Goal: Task Accomplishment & Management: Use online tool/utility

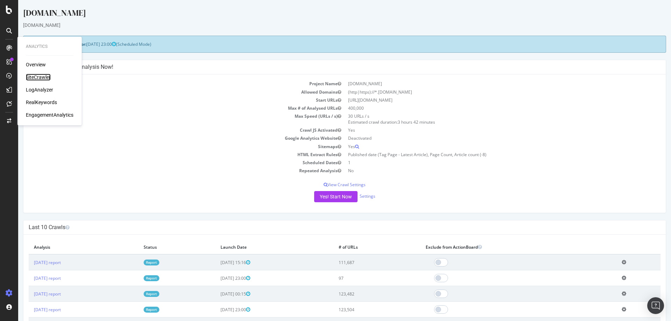
click at [31, 74] on div "SiteCrawler" at bounding box center [38, 77] width 25 height 7
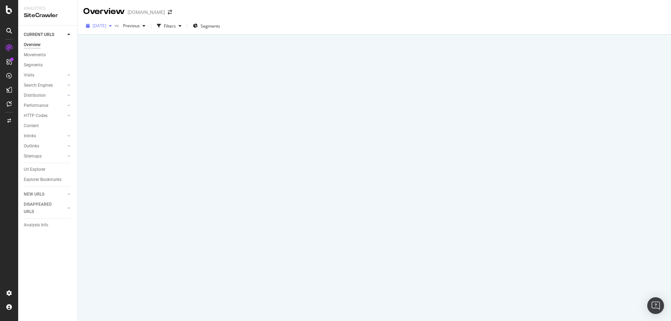
click at [112, 27] on icon "button" at bounding box center [110, 26] width 3 height 4
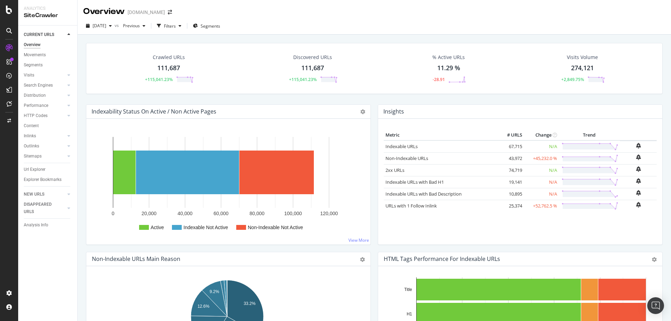
click at [338, 20] on div "[DATE] vs Previous Filters Segments" at bounding box center [374, 27] width 593 height 14
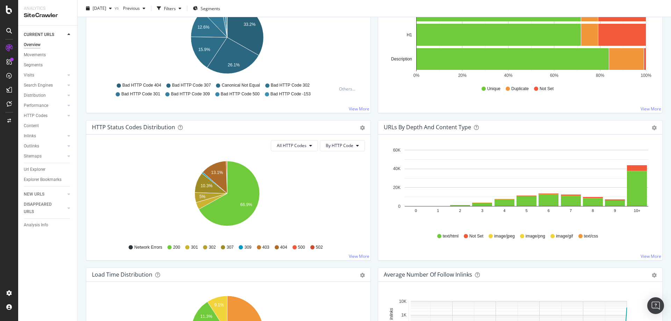
scroll to position [279, 0]
click at [309, 146] on icon at bounding box center [310, 145] width 3 height 4
click at [295, 147] on span "All HTTP Codes" at bounding box center [292, 145] width 30 height 6
click at [296, 211] on span "4xx family" at bounding box center [292, 211] width 35 height 6
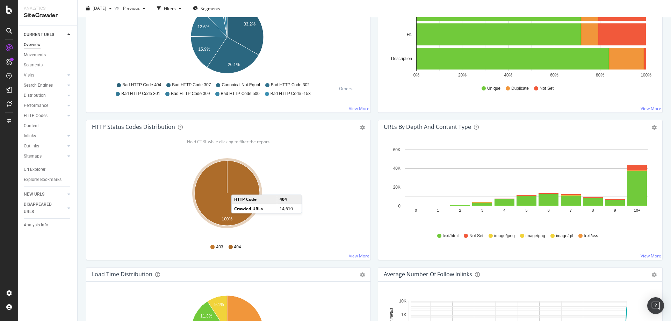
click at [238, 188] on icon "A chart." at bounding box center [227, 193] width 65 height 65
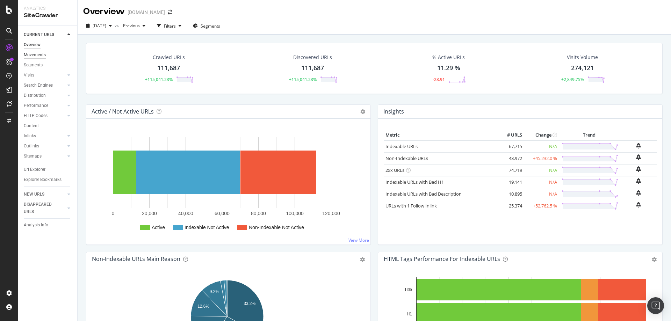
click at [39, 56] on div "Movements" at bounding box center [35, 54] width 22 height 7
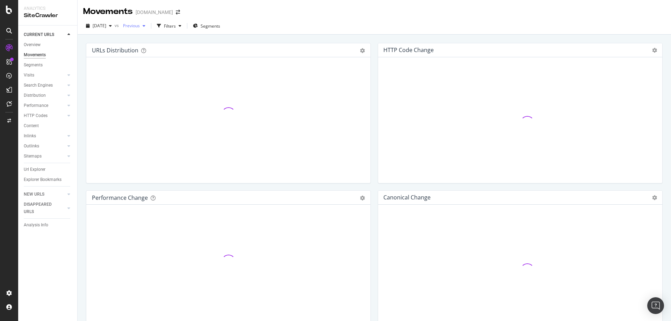
click at [140, 28] on span "Previous" at bounding box center [130, 26] width 20 height 6
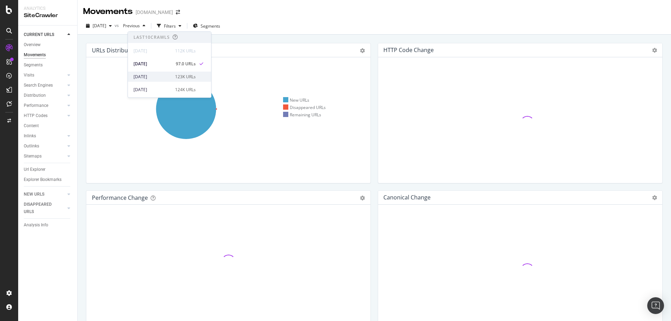
click at [150, 76] on div "[DATE]" at bounding box center [151, 77] width 37 height 6
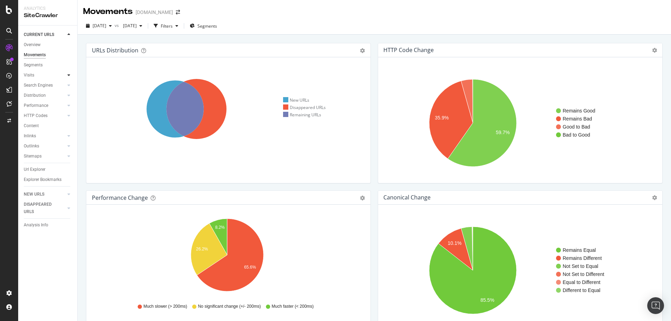
click at [68, 75] on icon at bounding box center [68, 75] width 3 height 4
click at [46, 93] on div "Orphan URLs" at bounding box center [39, 95] width 24 height 7
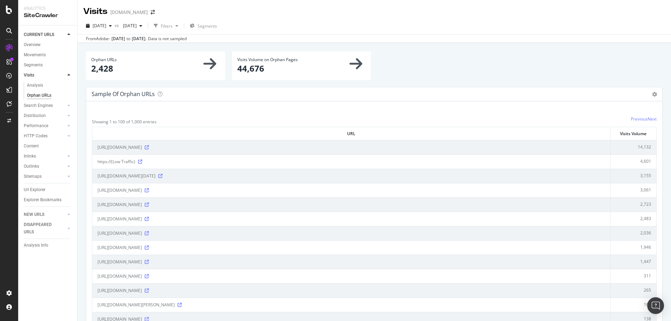
click at [51, 106] on div "Search Engines" at bounding box center [38, 105] width 29 height 7
drag, startPoint x: 69, startPoint y: 106, endPoint x: 65, endPoint y: 125, distance: 19.2
click at [68, 122] on div at bounding box center [68, 125] width 7 height 7
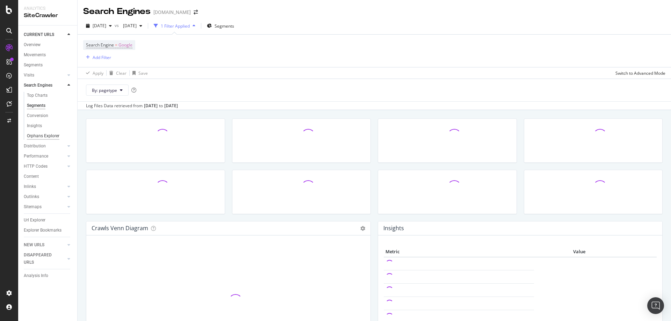
click at [49, 137] on div "Orphans Explorer" at bounding box center [43, 135] width 32 height 7
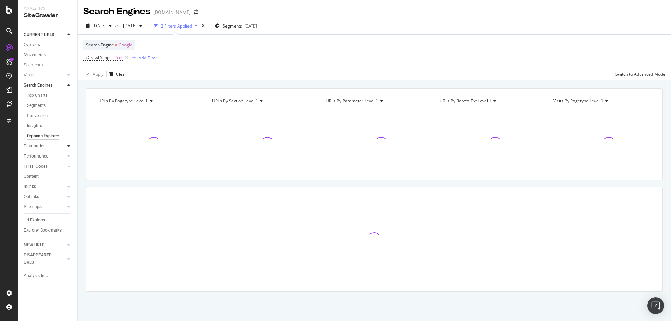
click at [69, 148] on div at bounding box center [68, 145] width 7 height 7
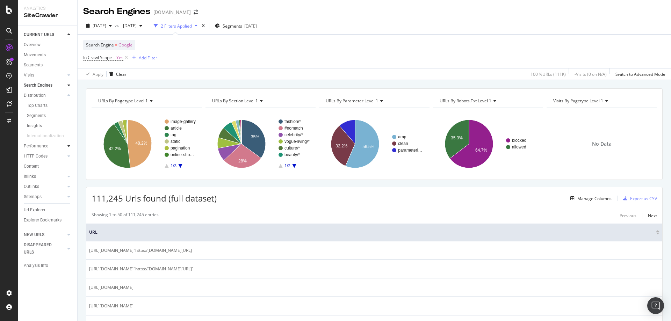
click at [67, 148] on div at bounding box center [68, 145] width 7 height 7
click at [67, 147] on div at bounding box center [68, 145] width 7 height 7
click at [39, 126] on div "Top Charts" at bounding box center [37, 125] width 21 height 7
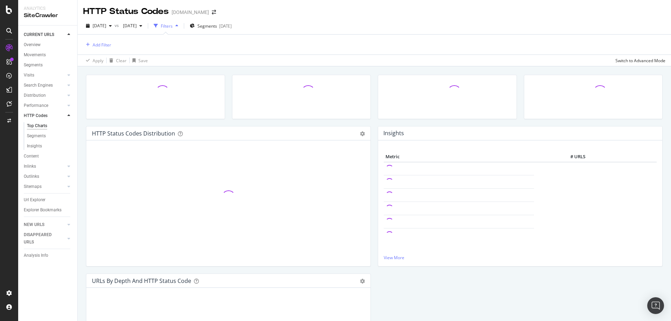
click at [3, 321] on icon "close toast" at bounding box center [1, 324] width 3 height 6
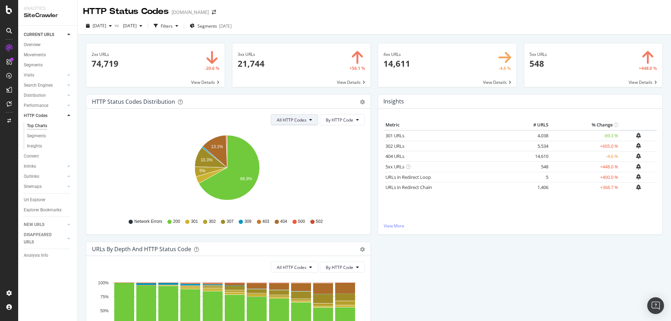
click at [302, 121] on span "All HTTP Codes" at bounding box center [292, 120] width 30 height 6
click at [410, 189] on link "URLs in Redirect Chain" at bounding box center [408, 187] width 46 height 6
click at [285, 123] on span "All HTTP Codes" at bounding box center [292, 120] width 30 height 6
click at [295, 176] on div "3xx family" at bounding box center [293, 172] width 46 height 10
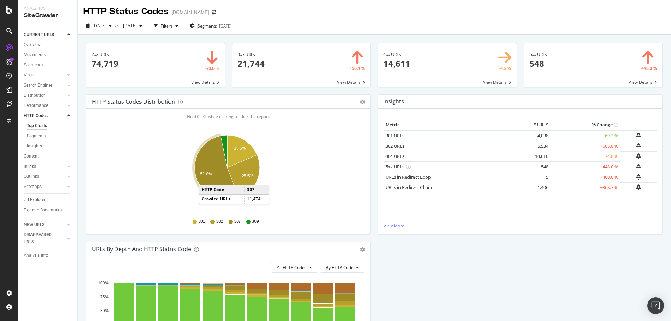
click at [206, 178] on icon "A chart." at bounding box center [217, 168] width 44 height 64
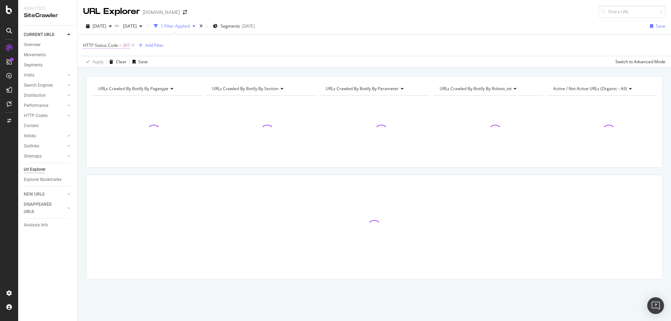
click at [119, 45] on span "=" at bounding box center [120, 45] width 2 height 6
click at [108, 64] on icon at bounding box center [105, 62] width 5 height 4
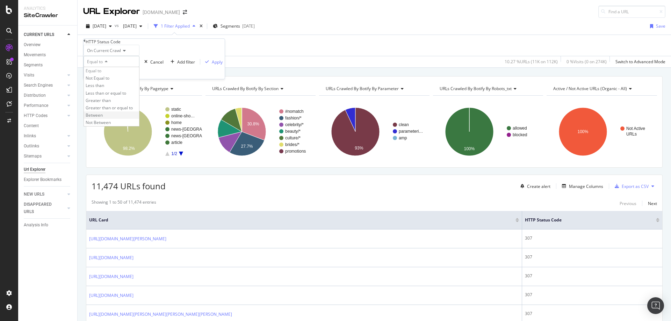
click at [126, 119] on div "Between" at bounding box center [111, 114] width 55 height 7
click at [101, 79] on input "0" at bounding box center [111, 73] width 56 height 12
type input "300"
drag, startPoint x: 108, startPoint y: 107, endPoint x: 80, endPoint y: 108, distance: 27.9
click at [80, 108] on body "Analytics SiteCrawler CURRENT URLS Overview Movements Segments Visits Analysis …" at bounding box center [335, 160] width 671 height 321
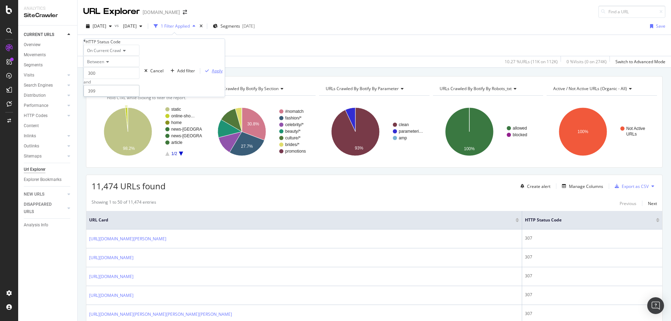
type input "399"
click at [212, 74] on div "Apply" at bounding box center [217, 71] width 11 height 6
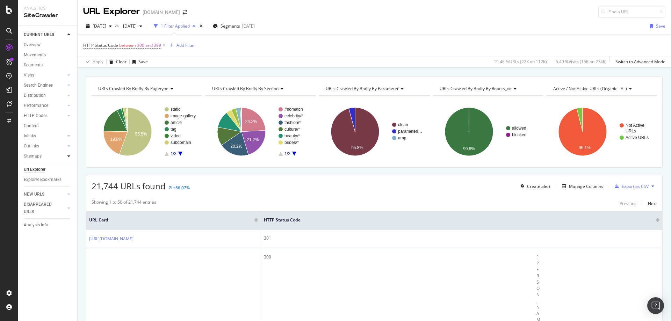
click at [68, 156] on icon at bounding box center [68, 156] width 3 height 4
click at [42, 167] on div "Top Charts" at bounding box center [37, 166] width 21 height 7
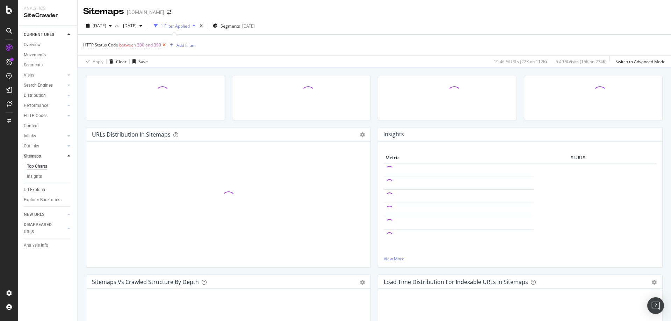
click at [162, 45] on icon at bounding box center [164, 45] width 6 height 7
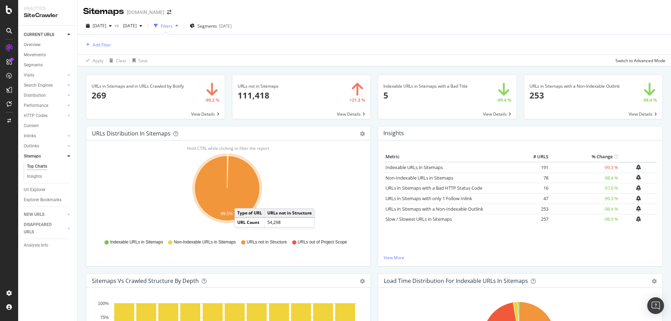
click at [241, 201] on icon "A chart." at bounding box center [227, 188] width 65 height 65
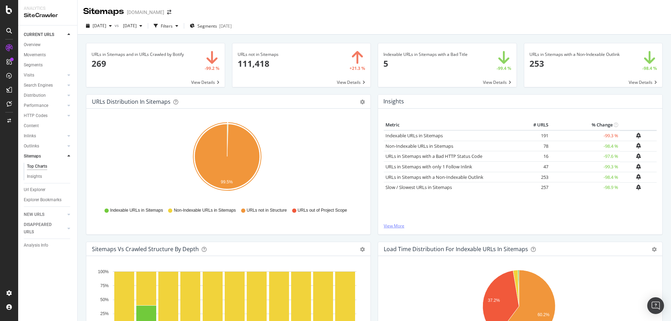
click at [393, 225] on link "View More" at bounding box center [519, 226] width 273 height 6
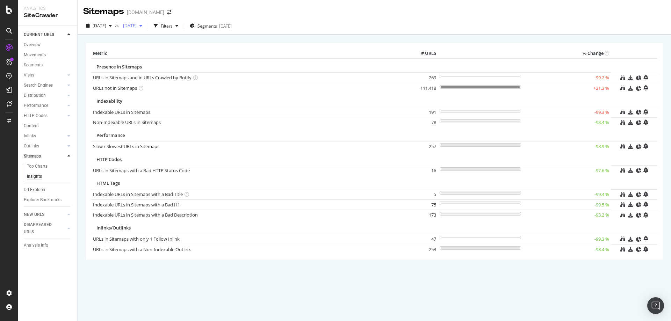
click at [137, 26] on span "[DATE]" at bounding box center [128, 26] width 16 height 6
click at [229, 49] on th "Metric" at bounding box center [246, 53] width 311 height 10
click at [127, 86] on link "URLs not in Sitemaps" at bounding box center [115, 88] width 44 height 6
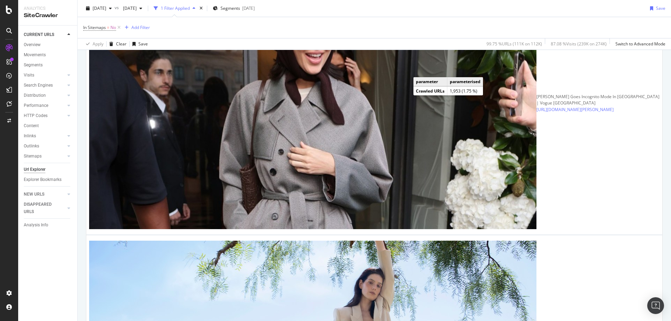
scroll to position [1327, 0]
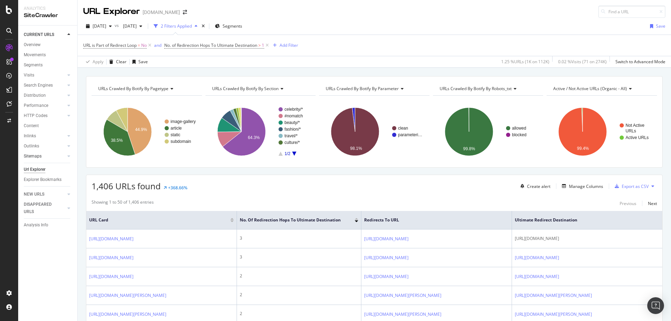
click at [56, 156] on link "Sitemaps" at bounding box center [45, 156] width 42 height 7
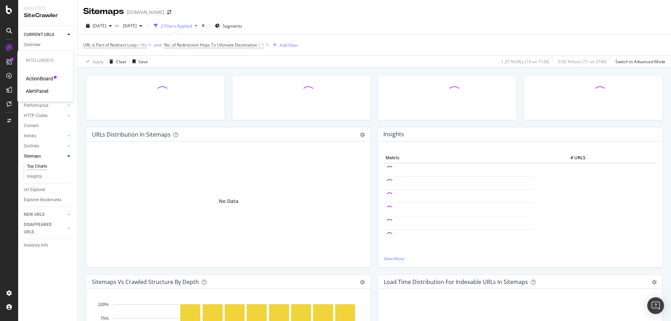
click at [43, 78] on div "ActionBoard" at bounding box center [39, 78] width 27 height 7
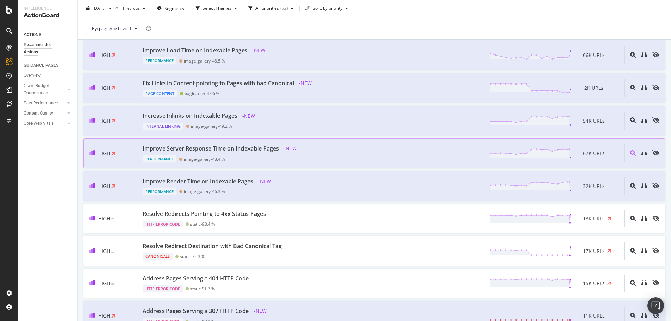
scroll to position [105, 0]
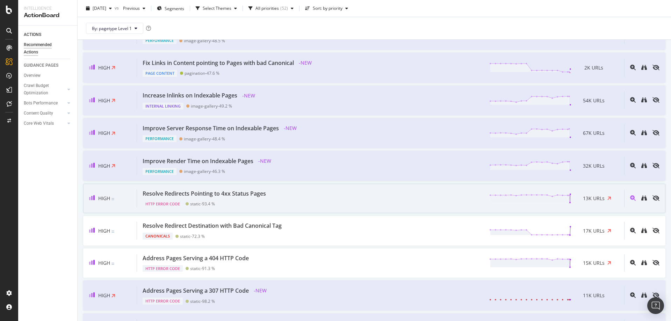
click at [255, 195] on div "Resolve Redirects Pointing to 4xx Status Pages" at bounding box center [203, 194] width 123 height 8
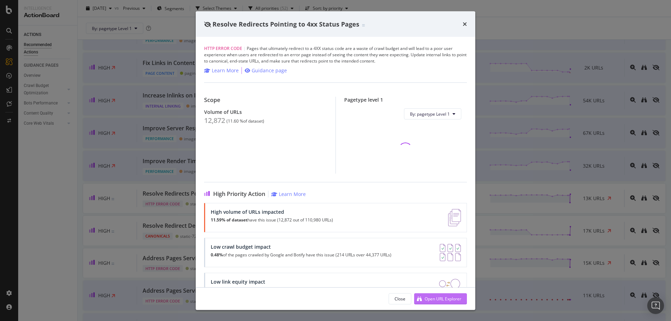
click at [430, 298] on div "Open URL Explorer" at bounding box center [442, 298] width 37 height 6
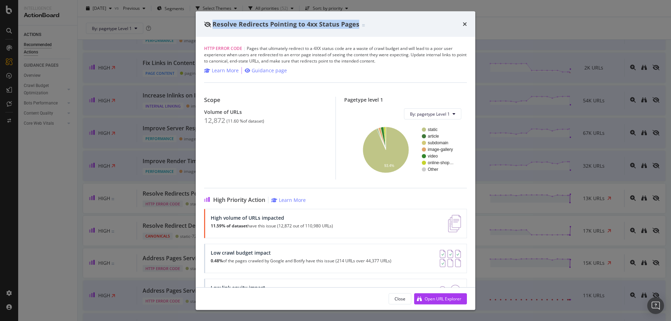
drag, startPoint x: 230, startPoint y: 25, endPoint x: 358, endPoint y: 29, distance: 128.2
click at [358, 29] on div "Resolve Redirects Pointing to 4xx Status Pages" at bounding box center [335, 24] width 279 height 26
click at [462, 25] on div "Resolve Redirects Pointing to 4xx Status Pages" at bounding box center [335, 24] width 263 height 9
click at [464, 25] on icon "times" at bounding box center [464, 24] width 4 height 6
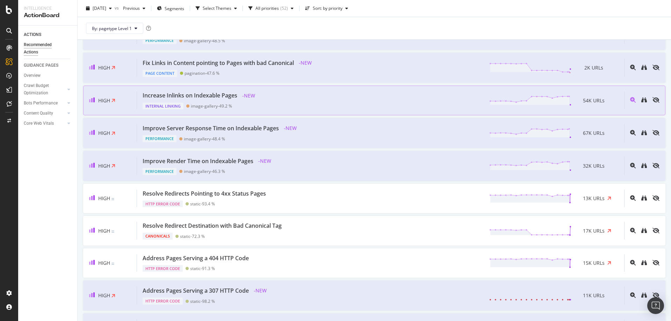
click at [464, 25] on div "By: pagetype Level 1" at bounding box center [374, 28] width 582 height 22
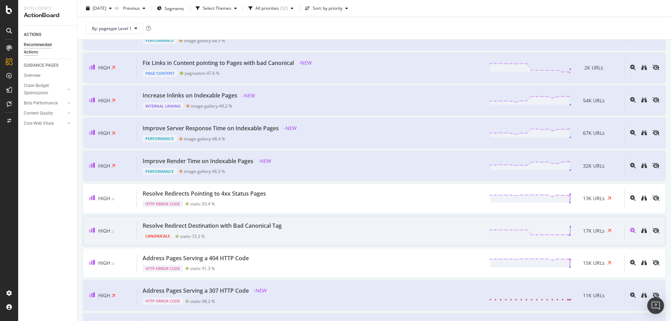
click at [338, 225] on div "Resolve Redirect Destination with Bad Canonical Tag Canonicals static - 72.3 % …" at bounding box center [380, 231] width 487 height 18
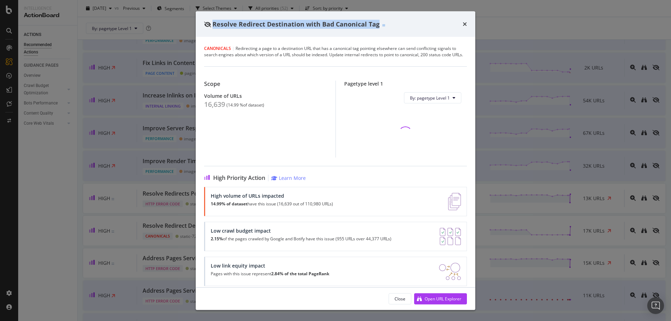
drag, startPoint x: 387, startPoint y: 24, endPoint x: 212, endPoint y: 22, distance: 175.0
click at [212, 22] on div "Resolve Redirect Destination with Bad Canonical Tag" at bounding box center [335, 24] width 263 height 9
copy span "Resolve Redirect Destination with Bad Canonical Tag"
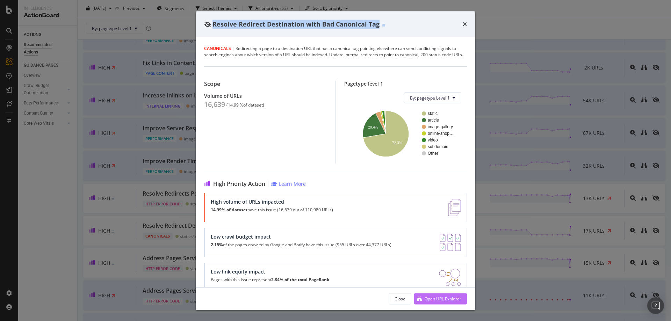
click at [432, 298] on div "Open URL Explorer" at bounding box center [442, 298] width 37 height 6
click at [461, 24] on div "Resolve Redirect Destination with Bad Canonical Tag" at bounding box center [335, 24] width 263 height 9
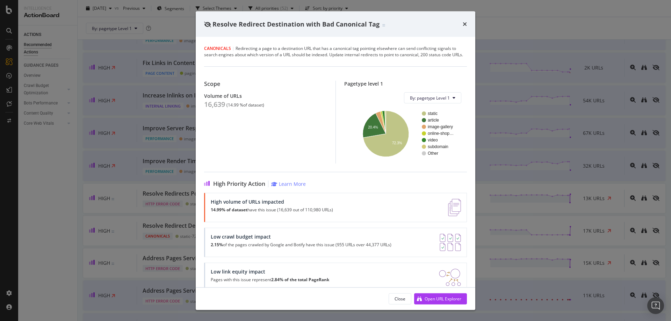
click at [464, 23] on icon "times" at bounding box center [464, 24] width 4 height 6
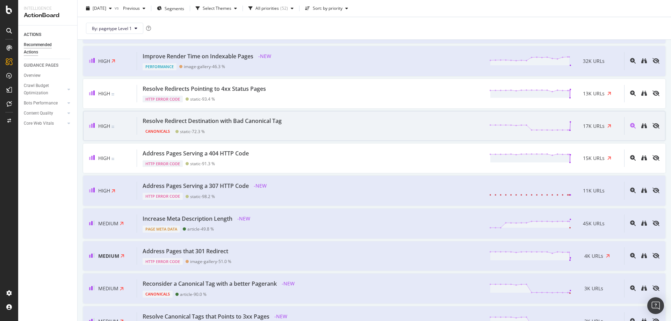
scroll to position [175, 0]
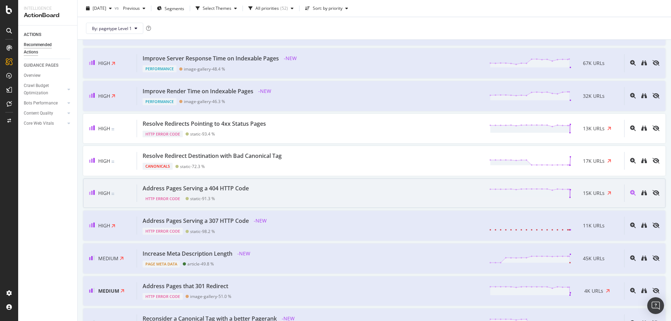
click at [317, 182] on div "High Address Pages Serving a 404 HTTP Code HTTP Error Code static - 91.3 % 15K …" at bounding box center [374, 193] width 582 height 30
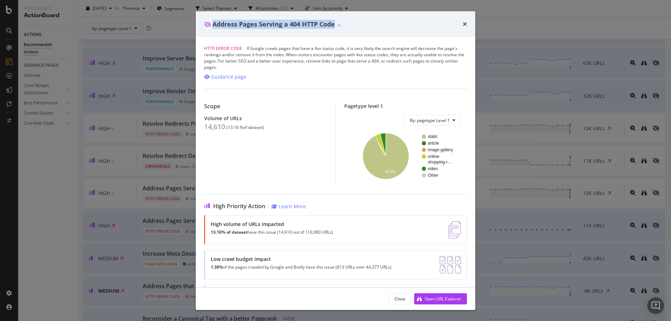
drag, startPoint x: 350, startPoint y: 26, endPoint x: 211, endPoint y: 21, distance: 139.4
click at [211, 21] on div "Address Pages Serving a 404 HTTP Code" at bounding box center [335, 24] width 263 height 9
copy span "Address Pages Serving a 404 HTTP Code"
click at [446, 299] on div "Open URL Explorer" at bounding box center [442, 298] width 37 height 6
